Goal: Task Accomplishment & Management: Manage account settings

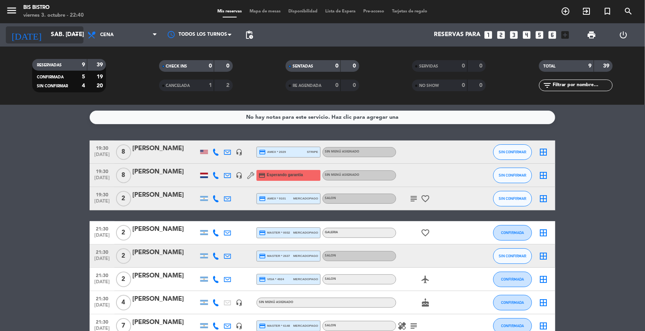
click at [51, 38] on input "sáb. [DATE]" at bounding box center [85, 35] width 77 height 15
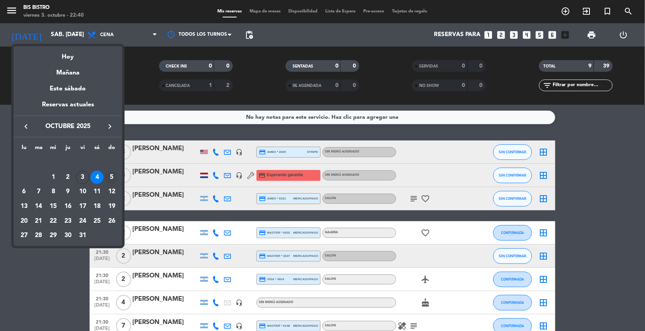
click at [106, 175] on div "5" at bounding box center [111, 177] width 13 height 13
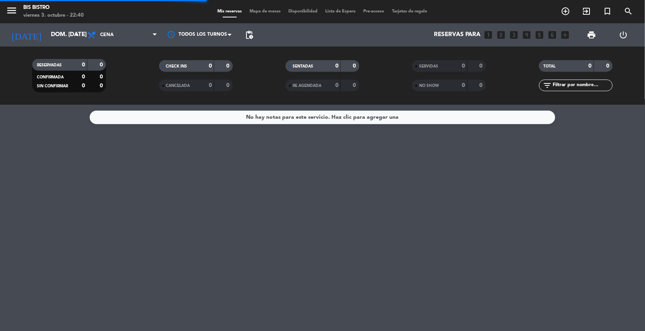
click at [117, 31] on span "Cena" at bounding box center [122, 34] width 78 height 17
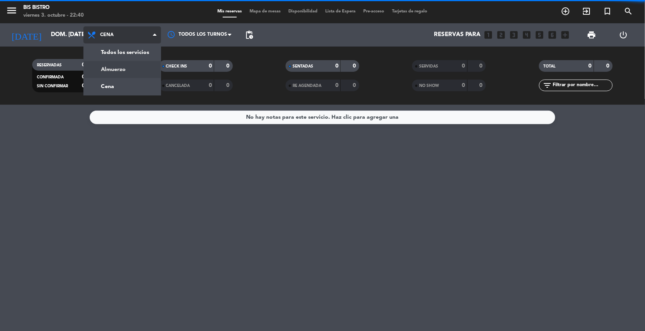
click at [120, 62] on div "menu Bis Bistro viernes 3. octubre - 22:40 Mis reservas Mapa de mesas Disponibi…" at bounding box center [322, 52] width 645 height 105
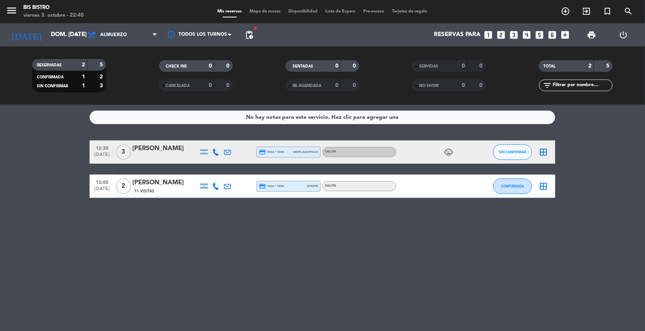
click at [446, 150] on icon "child_care" at bounding box center [448, 151] width 9 height 9
click at [47, 36] on input "dom. [DATE]" at bounding box center [85, 35] width 77 height 15
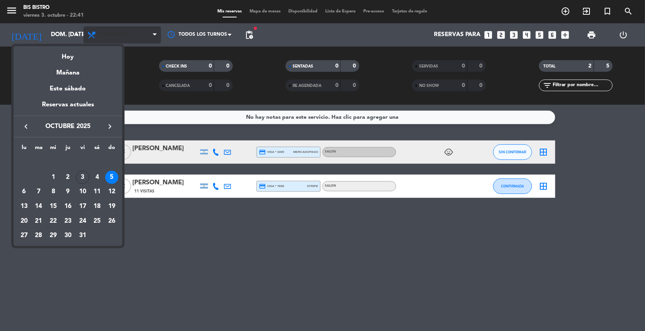
drag, startPoint x: 66, startPoint y: 53, endPoint x: 144, endPoint y: 42, distance: 78.7
click at [66, 54] on div "Hoy" at bounding box center [68, 54] width 109 height 16
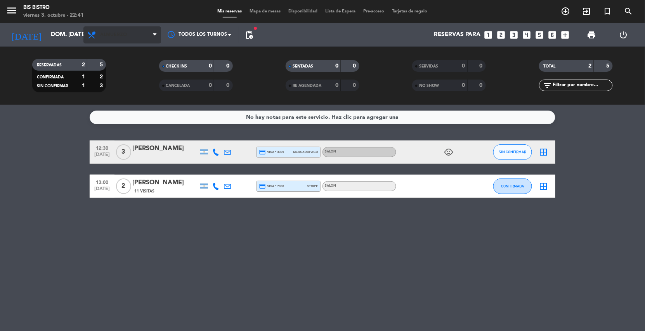
type input "vie. [DATE]"
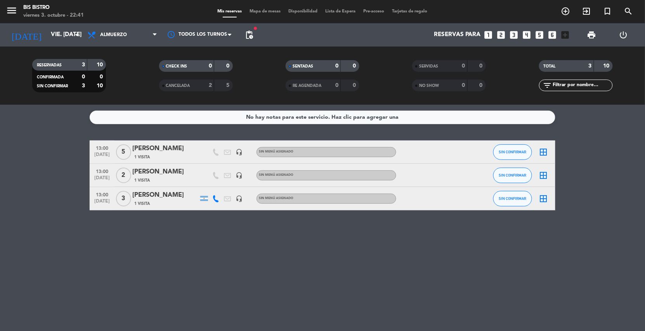
click at [342, 8] on div "Mis reservas Mapa de mesas Disponibilidad Lista de Espera Pre-acceso Tarjetas d…" at bounding box center [323, 11] width 218 height 7
click at [328, 9] on span "Lista de Espera" at bounding box center [341, 11] width 38 height 4
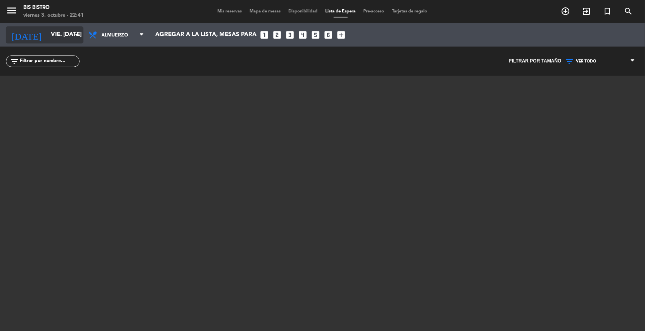
click at [71, 38] on input "vie. [DATE]" at bounding box center [85, 35] width 77 height 15
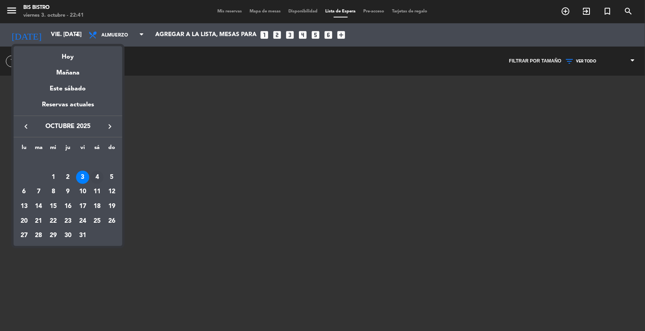
click at [99, 172] on div "4" at bounding box center [96, 177] width 13 height 13
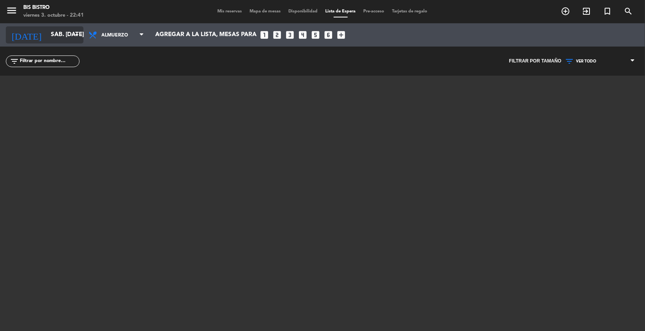
click at [62, 39] on input "sáb. [DATE]" at bounding box center [85, 35] width 77 height 15
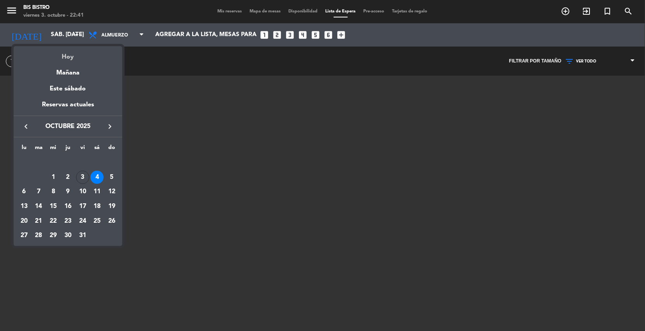
click at [70, 59] on div "Hoy" at bounding box center [68, 54] width 109 height 16
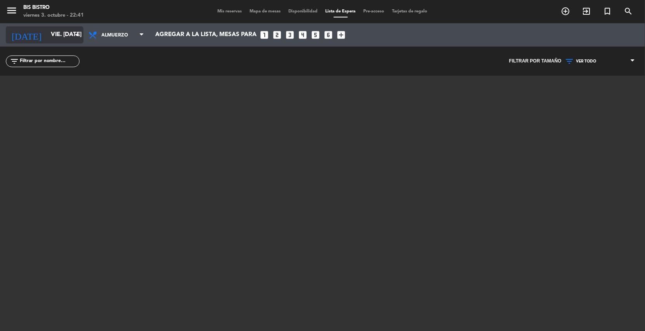
click at [58, 38] on input "vie. [DATE]" at bounding box center [85, 35] width 77 height 15
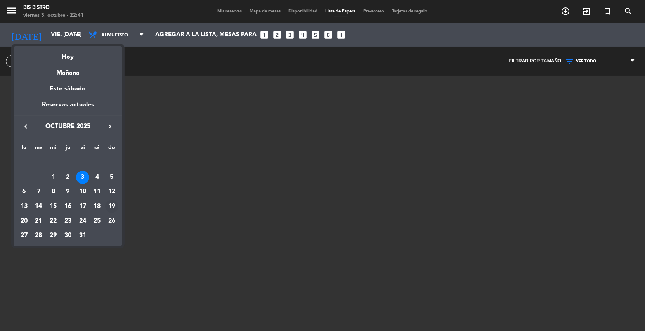
click at [114, 203] on div "19" at bounding box center [111, 206] width 13 height 13
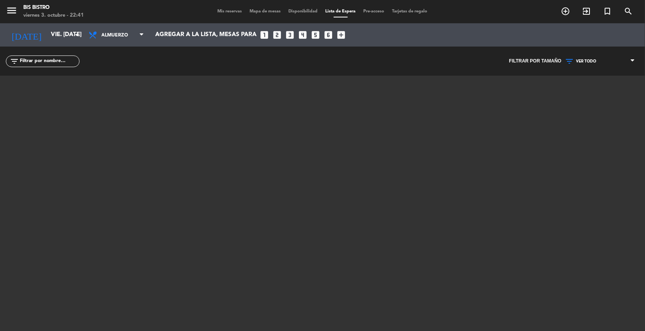
type input "dom. [DATE]"
click at [85, 35] on span "Almuerzo" at bounding box center [116, 34] width 63 height 17
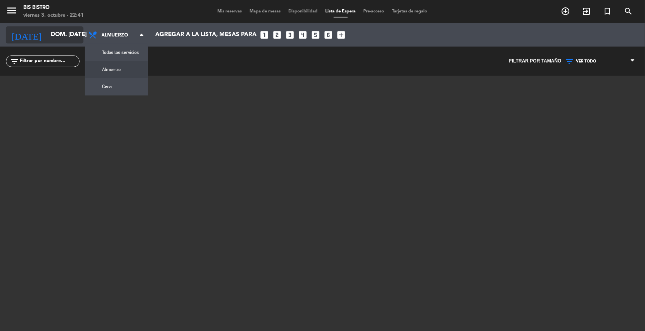
click at [66, 38] on input "dom. [DATE]" at bounding box center [85, 35] width 77 height 15
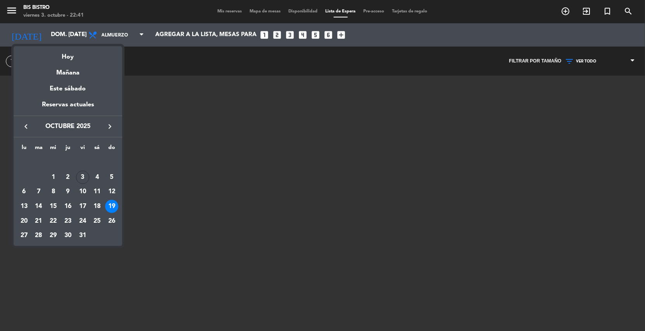
click at [216, 10] on div at bounding box center [322, 165] width 645 height 331
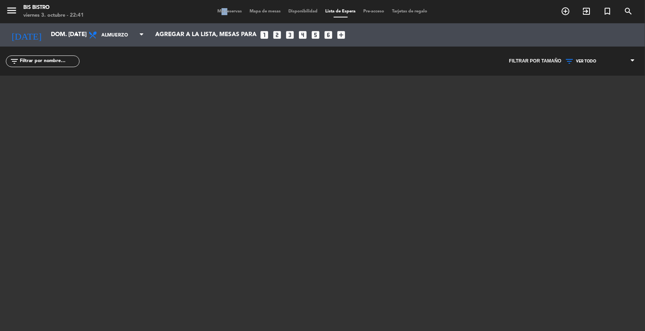
click at [216, 9] on span "Mis reservas" at bounding box center [230, 11] width 32 height 4
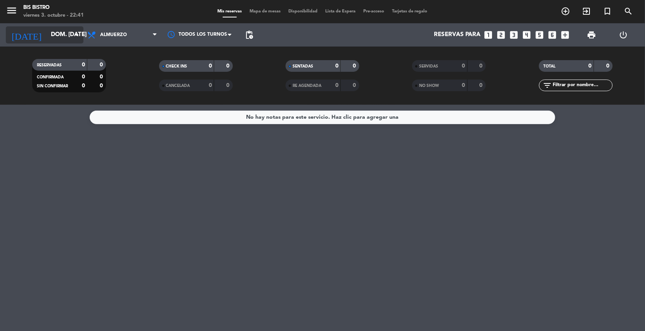
click at [59, 33] on input "dom. [DATE]" at bounding box center [85, 35] width 77 height 15
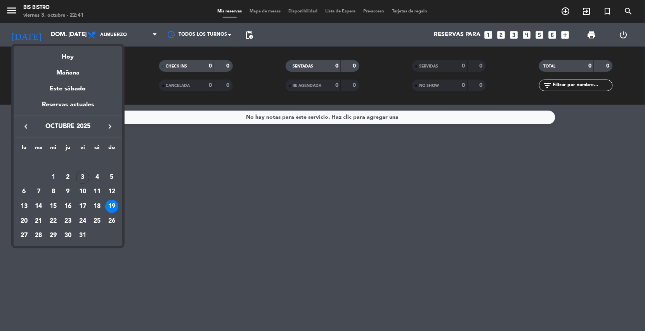
click at [104, 125] on button "keyboard_arrow_right" at bounding box center [110, 126] width 14 height 10
click at [64, 215] on div "25" at bounding box center [67, 221] width 13 height 13
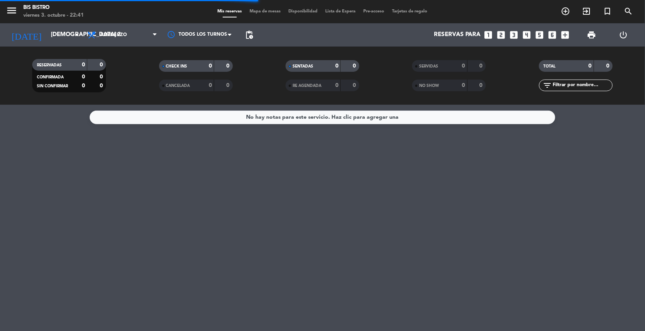
click at [99, 36] on span "Almuerzo" at bounding box center [122, 34] width 78 height 17
click at [100, 78] on div "menu Bis Bistro viernes 3. octubre - 22:41 Mis reservas Mapa de mesas Disponibi…" at bounding box center [322, 52] width 645 height 105
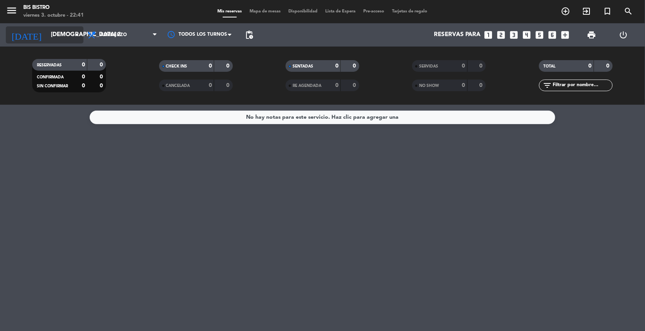
click at [57, 34] on input "[DEMOGRAPHIC_DATA] 25 dic." at bounding box center [85, 35] width 77 height 15
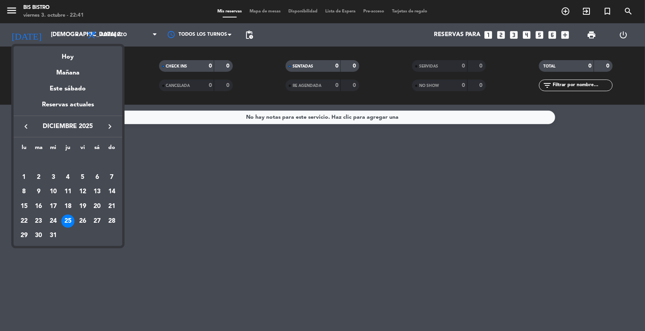
drag, startPoint x: 53, startPoint y: 231, endPoint x: 54, endPoint y: 226, distance: 5.1
click at [54, 229] on div "31" at bounding box center [53, 235] width 13 height 13
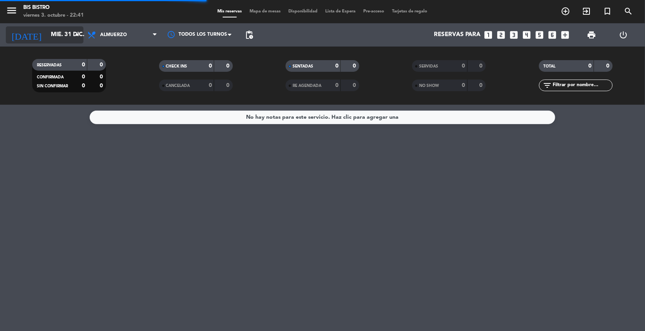
click at [25, 37] on icon "[DATE]" at bounding box center [26, 34] width 41 height 17
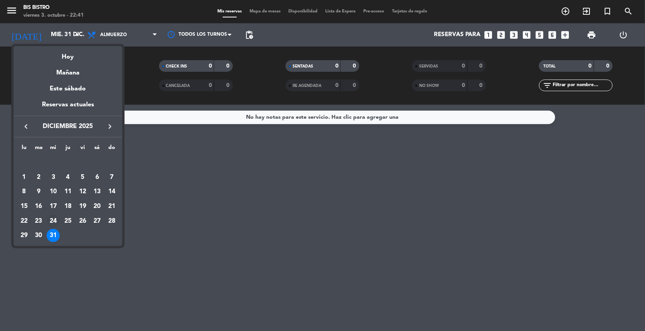
click at [57, 219] on div "24" at bounding box center [53, 221] width 13 height 13
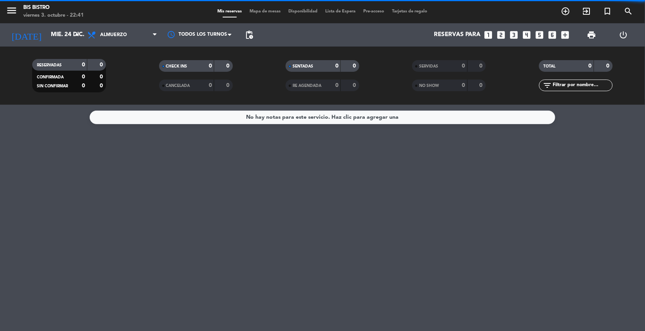
click at [121, 39] on span "Almuerzo" at bounding box center [122, 34] width 78 height 17
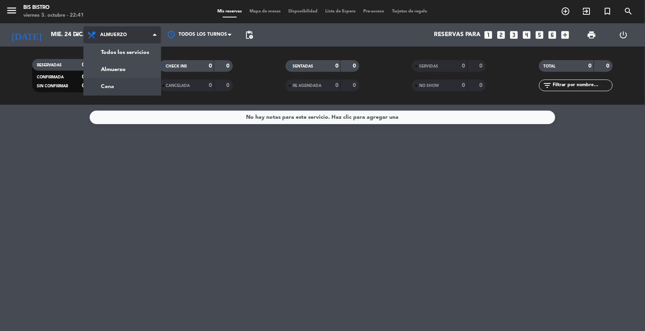
click at [113, 82] on div "menu Bis Bistro viernes 3. octubre - 22:41 Mis reservas Mapa de mesas Disponibi…" at bounding box center [322, 52] width 645 height 105
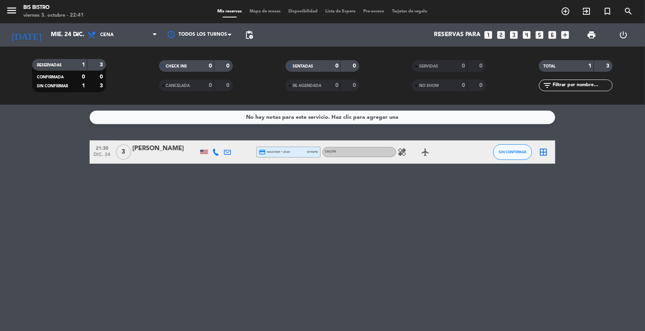
click at [399, 153] on icon "healing" at bounding box center [401, 151] width 9 height 9
click at [429, 147] on icon "airplanemode_active" at bounding box center [425, 151] width 9 height 9
click at [59, 34] on input "mié. 24 dic." at bounding box center [85, 35] width 77 height 15
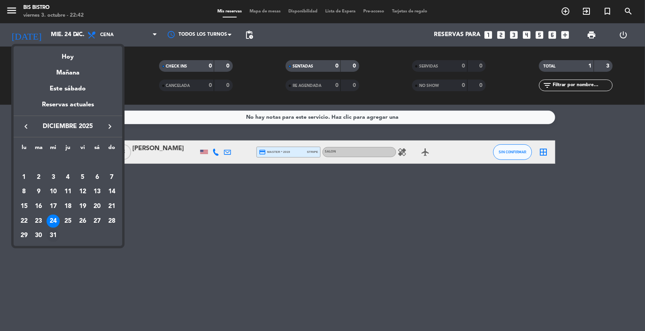
click at [55, 232] on div "31" at bounding box center [53, 235] width 13 height 13
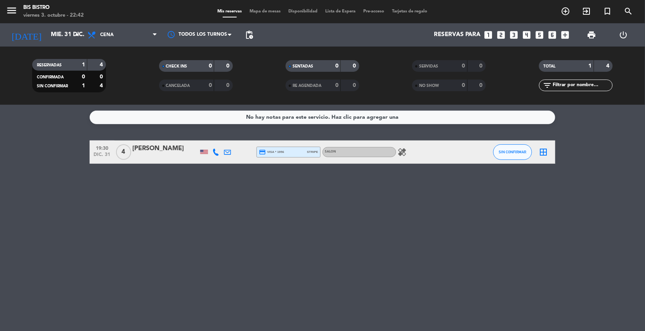
click at [399, 148] on icon "healing" at bounding box center [401, 151] width 9 height 9
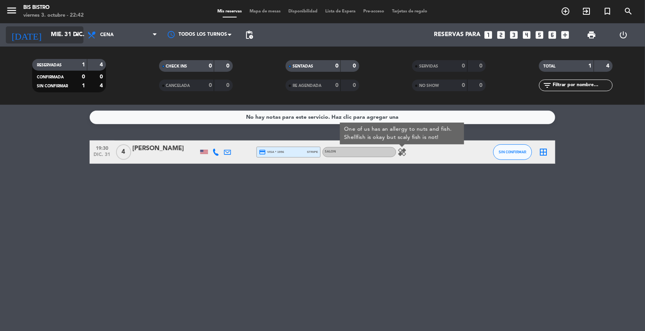
click at [47, 38] on input "mié. 31 dic." at bounding box center [85, 35] width 77 height 15
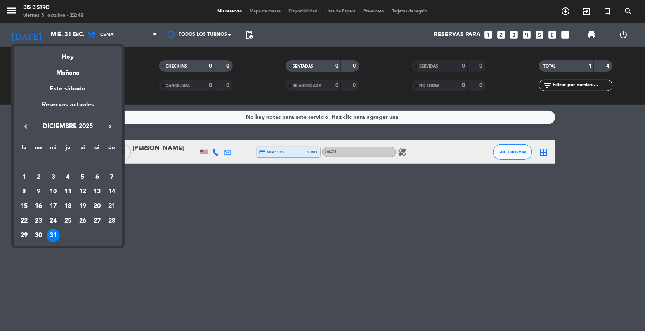
click at [57, 218] on div "24" at bounding box center [53, 221] width 13 height 13
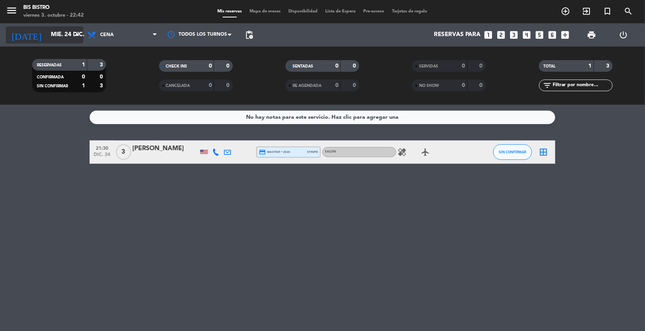
click at [53, 28] on input "mié. 24 dic." at bounding box center [85, 35] width 77 height 15
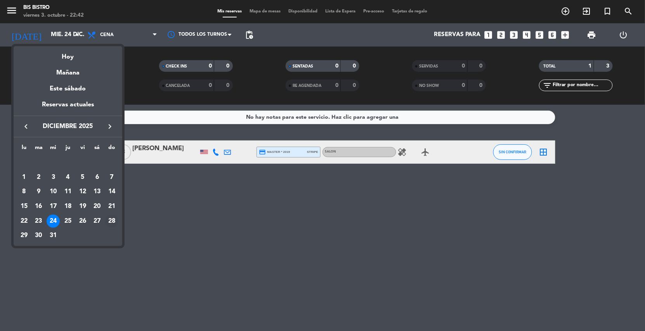
click at [106, 215] on td "28" at bounding box center [111, 221] width 15 height 15
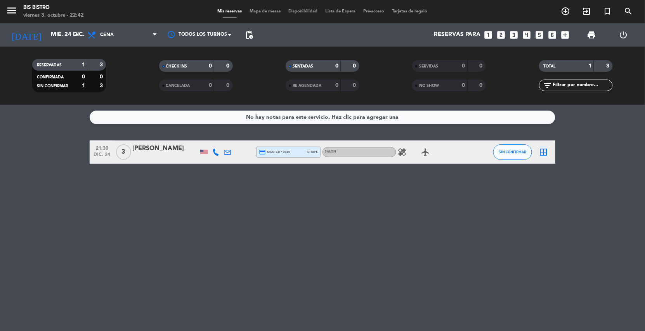
type input "dom. 28 dic."
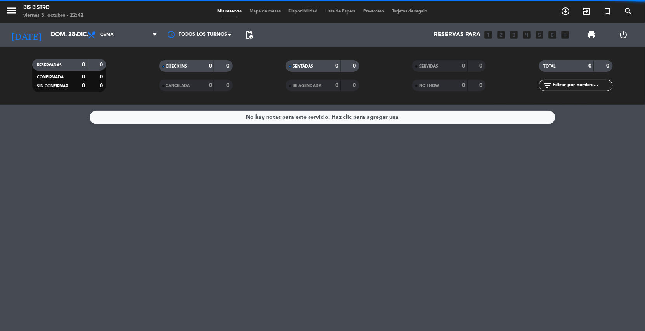
click at [132, 34] on span "Cena" at bounding box center [122, 34] width 78 height 17
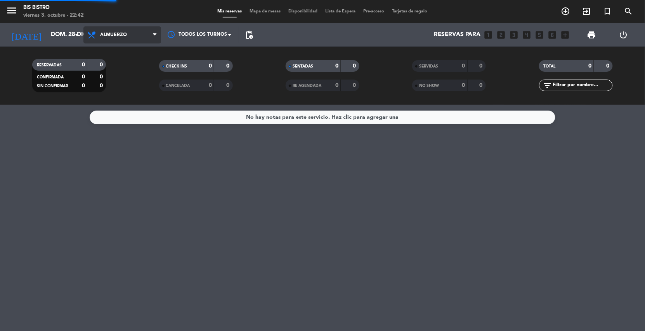
click at [116, 66] on div "menu Bis Bistro viernes 3. octubre - 22:42 Mis reservas Mapa de mesas Disponibi…" at bounding box center [322, 52] width 645 height 105
